Goal: Information Seeking & Learning: Learn about a topic

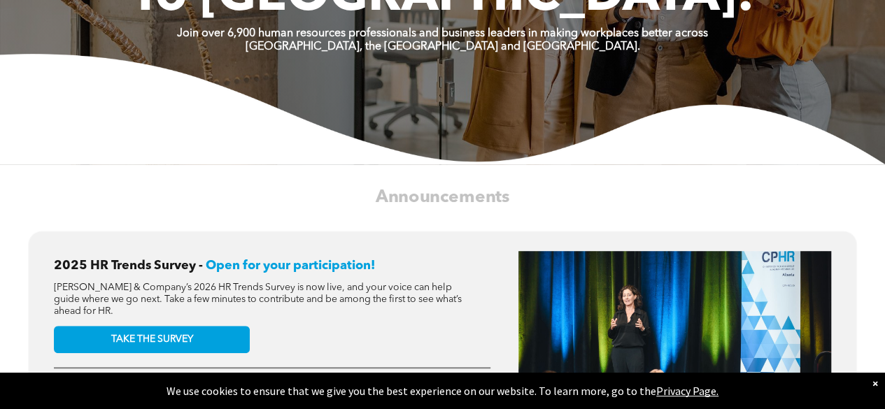
scroll to position [1, 0]
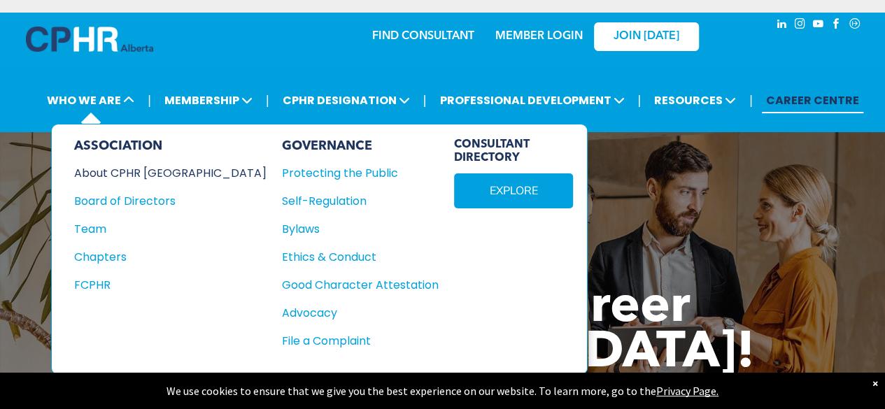
click at [121, 171] on div "About CPHR [GEOGRAPHIC_DATA]" at bounding box center [161, 172] width 174 height 17
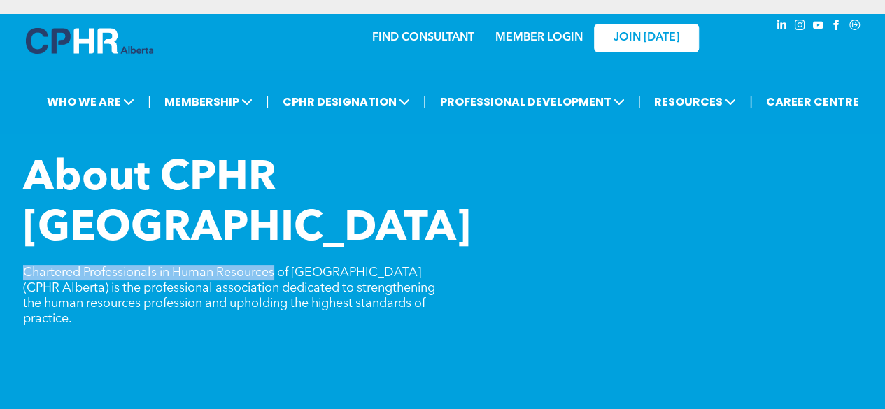
drag, startPoint x: 21, startPoint y: 224, endPoint x: 277, endPoint y: 224, distance: 256.1
click at [277, 224] on div "About CPHR [GEOGRAPHIC_DATA] Chartered Professionals in Human Resources of [GEO…" at bounding box center [442, 339] width 885 height 371
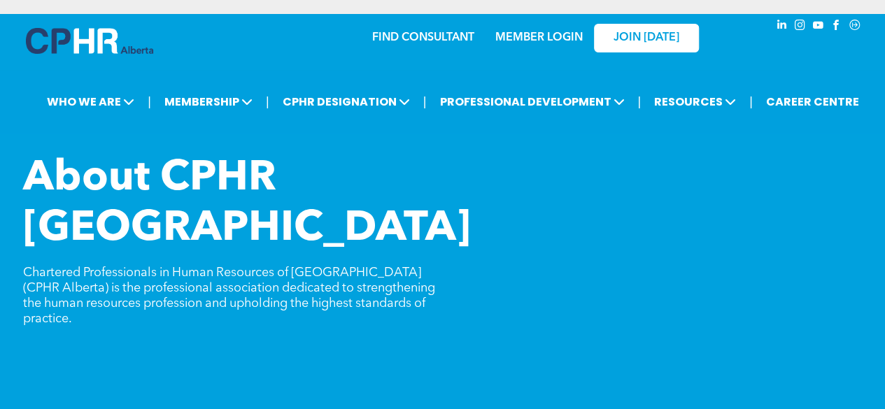
click at [424, 267] on span "Chartered Professionals in Human Resources of [GEOGRAPHIC_DATA] (CPHR Alberta) …" at bounding box center [229, 296] width 412 height 59
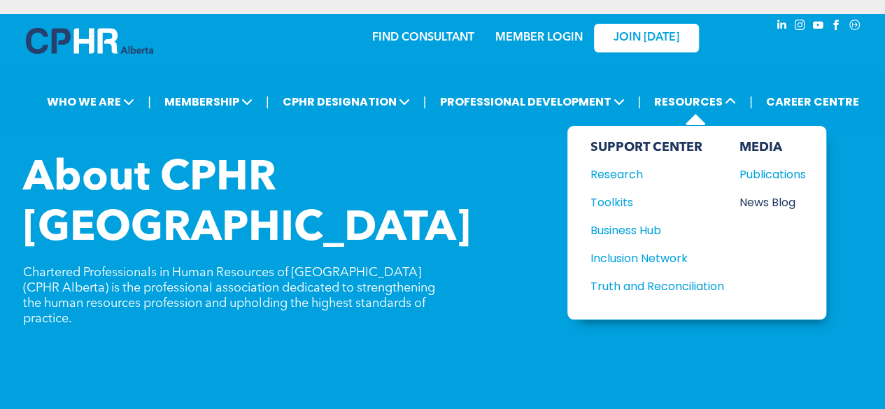
click at [772, 203] on div "News Blog" at bounding box center [769, 202] width 60 height 17
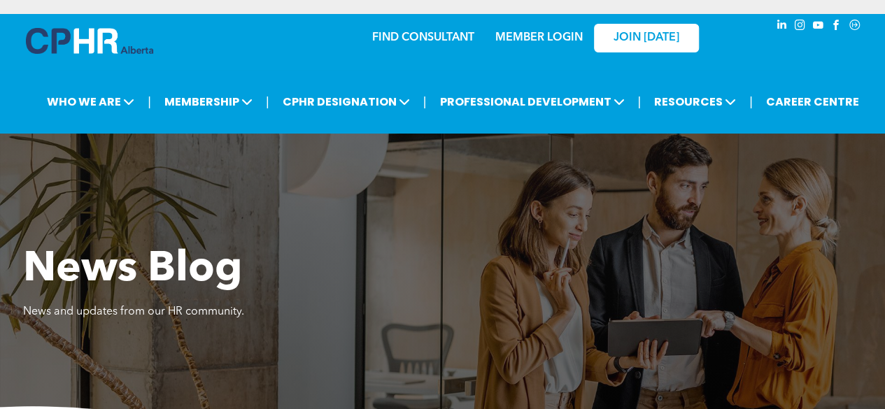
click at [884, 66] on div "FIND CONSULTANT MEMBER LOGIN JOIN TODAY" at bounding box center [442, 47] width 885 height 66
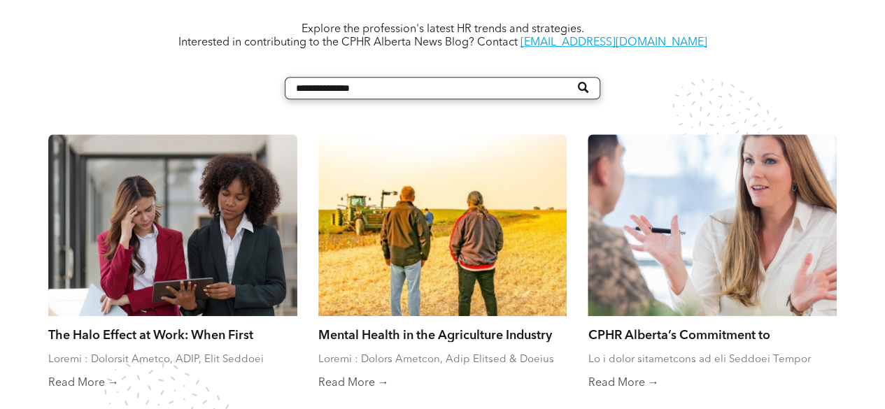
scroll to position [593, 0]
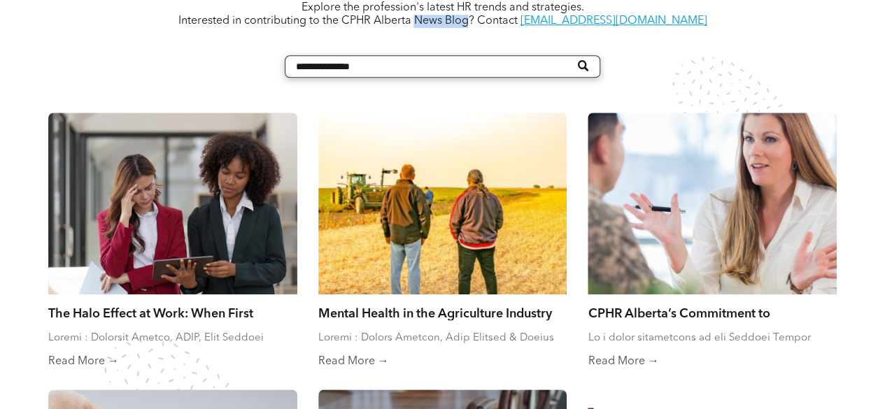
drag, startPoint x: 460, startPoint y: 24, endPoint x: 511, endPoint y: 29, distance: 51.3
click at [511, 27] on span "Interested in contributing to the CPHR Alberta News Blog? Contact" at bounding box center [347, 20] width 339 height 11
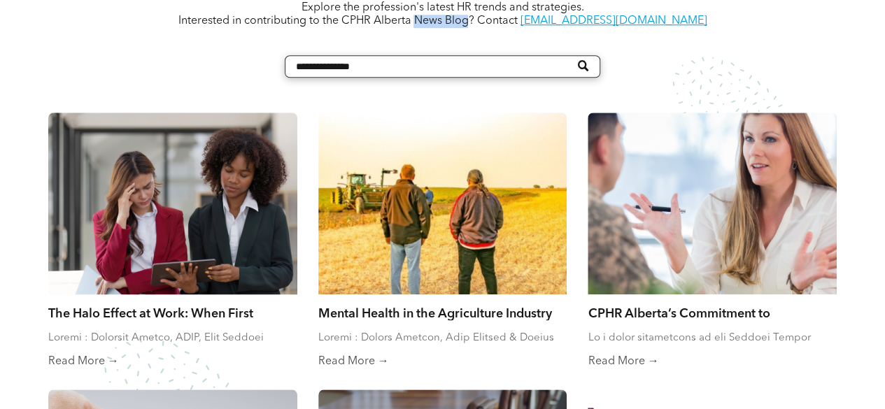
click at [157, 185] on div at bounding box center [173, 203] width 264 height 193
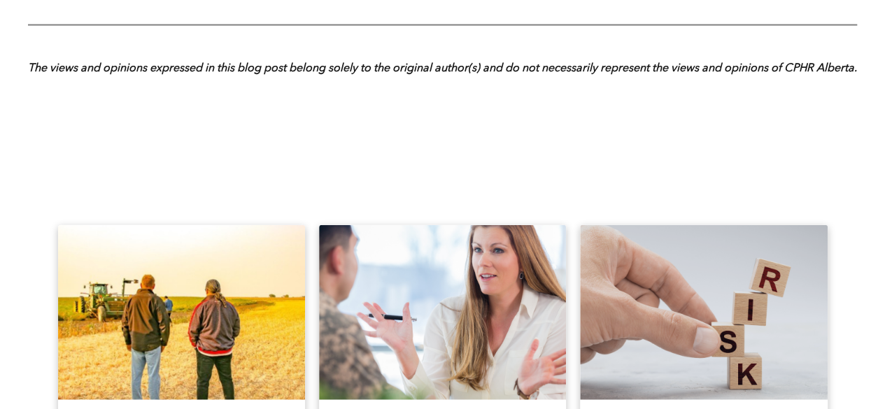
scroll to position [1769, 0]
